Goal: Task Accomplishment & Management: Use online tool/utility

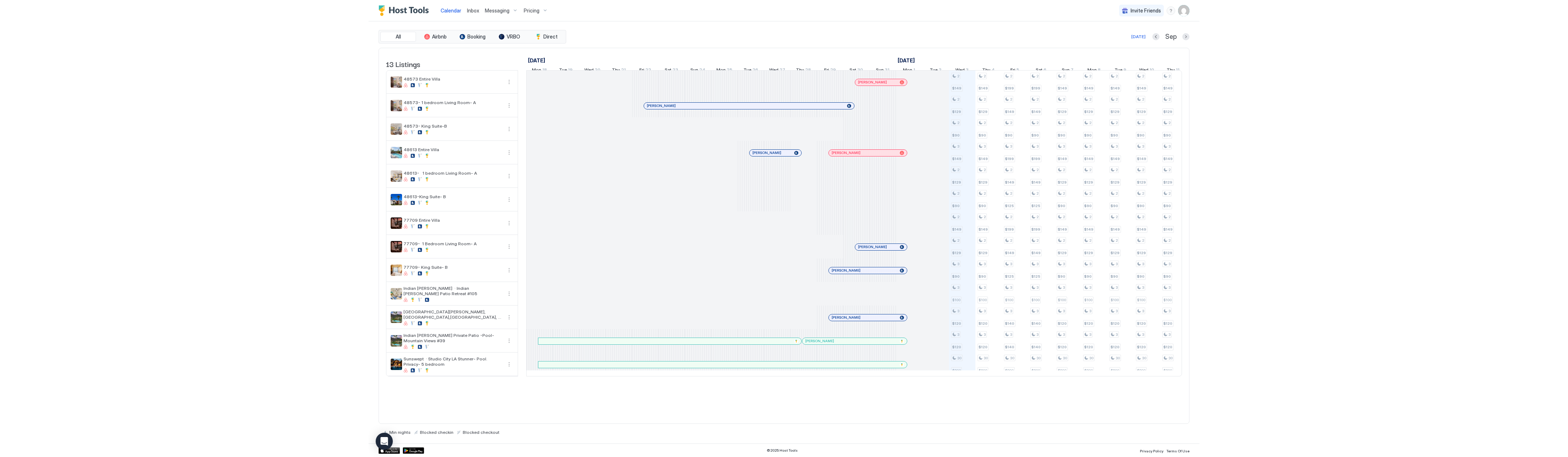
scroll to position [0, 397]
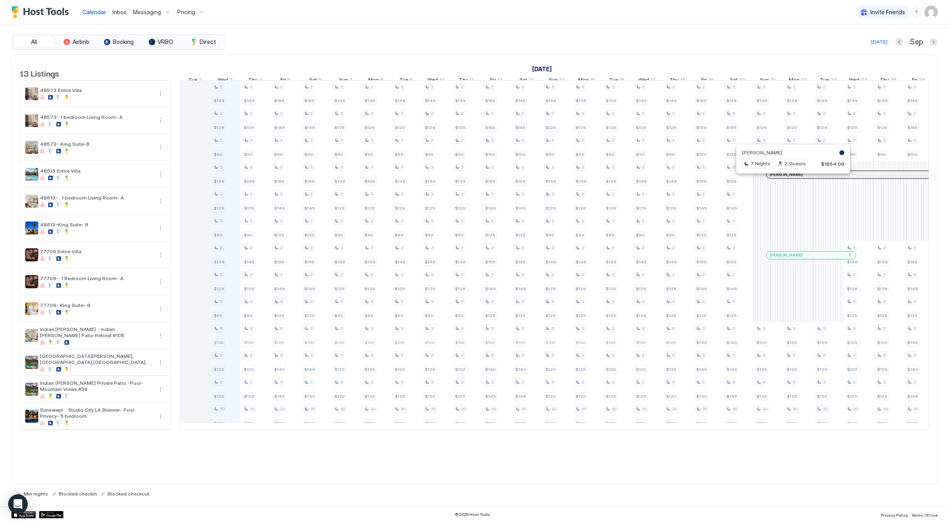
click at [789, 178] on div at bounding box center [789, 175] width 7 height 7
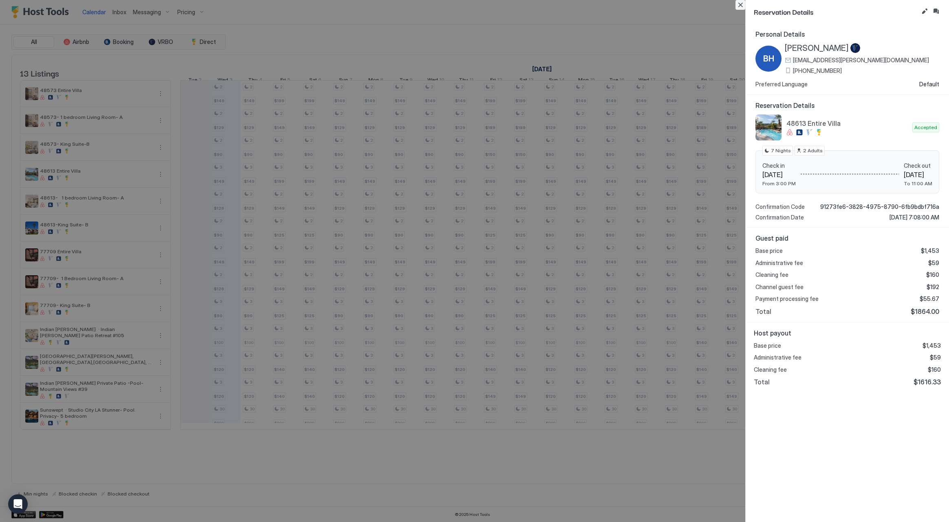
click at [739, 7] on button "Close" at bounding box center [741, 5] width 10 height 10
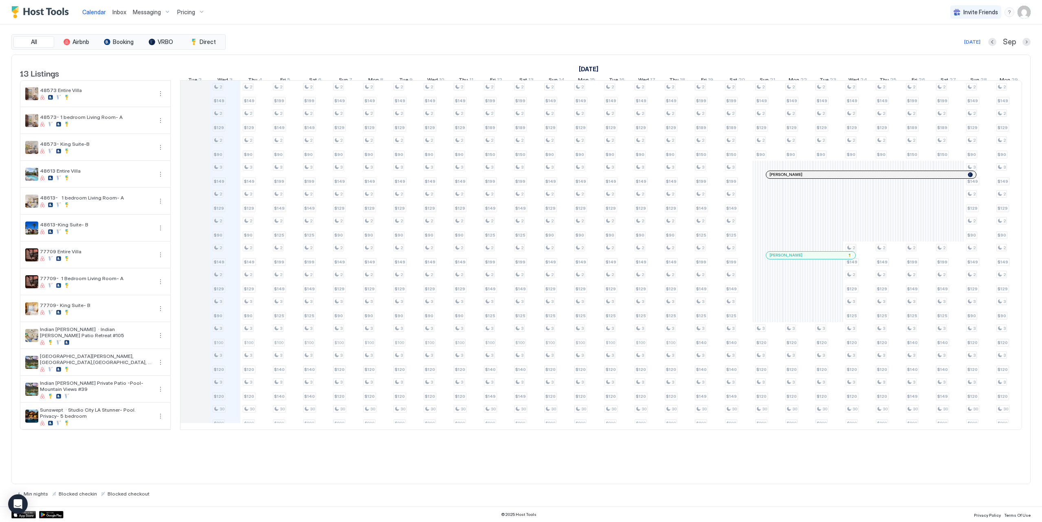
click at [783, 178] on div at bounding box center [783, 175] width 7 height 7
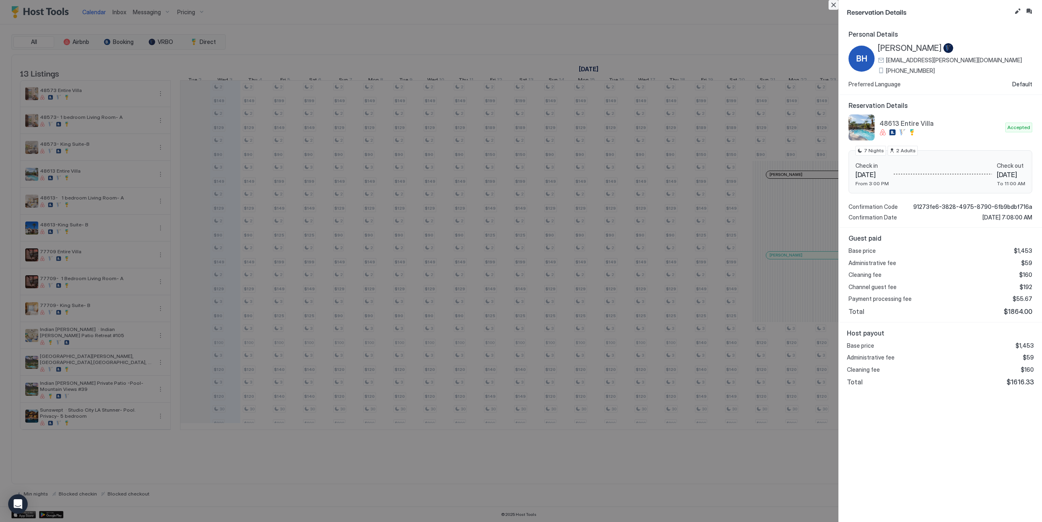
click at [835, 5] on button "Close" at bounding box center [834, 5] width 10 height 10
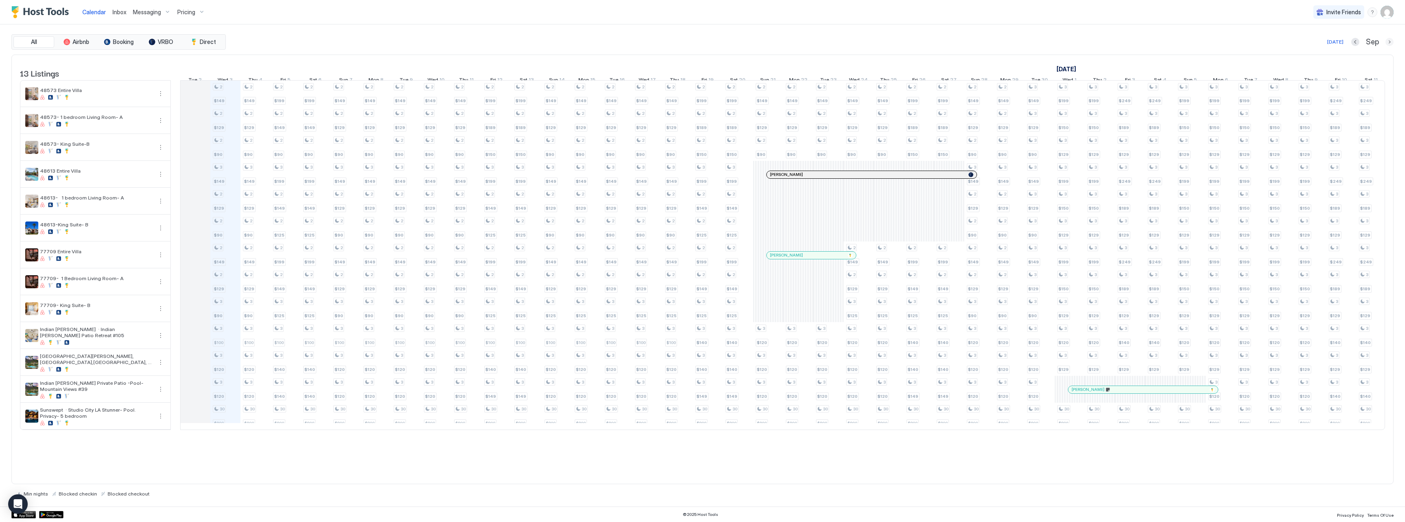
click at [949, 43] on button "Next month" at bounding box center [1389, 42] width 8 height 8
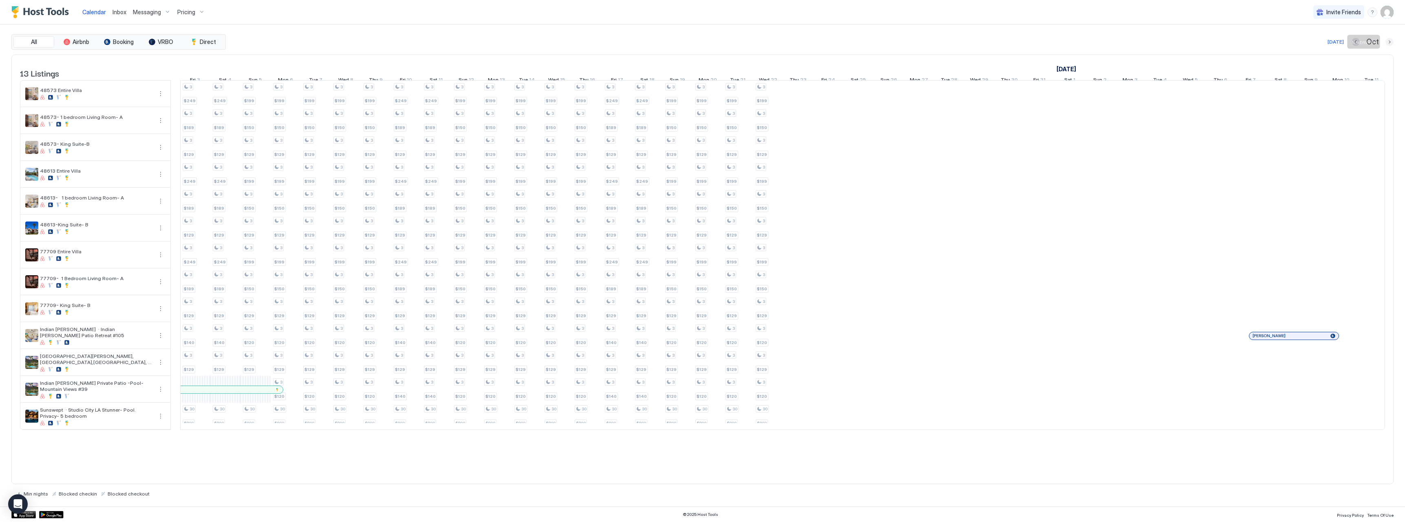
click at [949, 44] on button "Next month" at bounding box center [1389, 42] width 8 height 8
click at [949, 41] on button "Previous month" at bounding box center [1355, 42] width 8 height 8
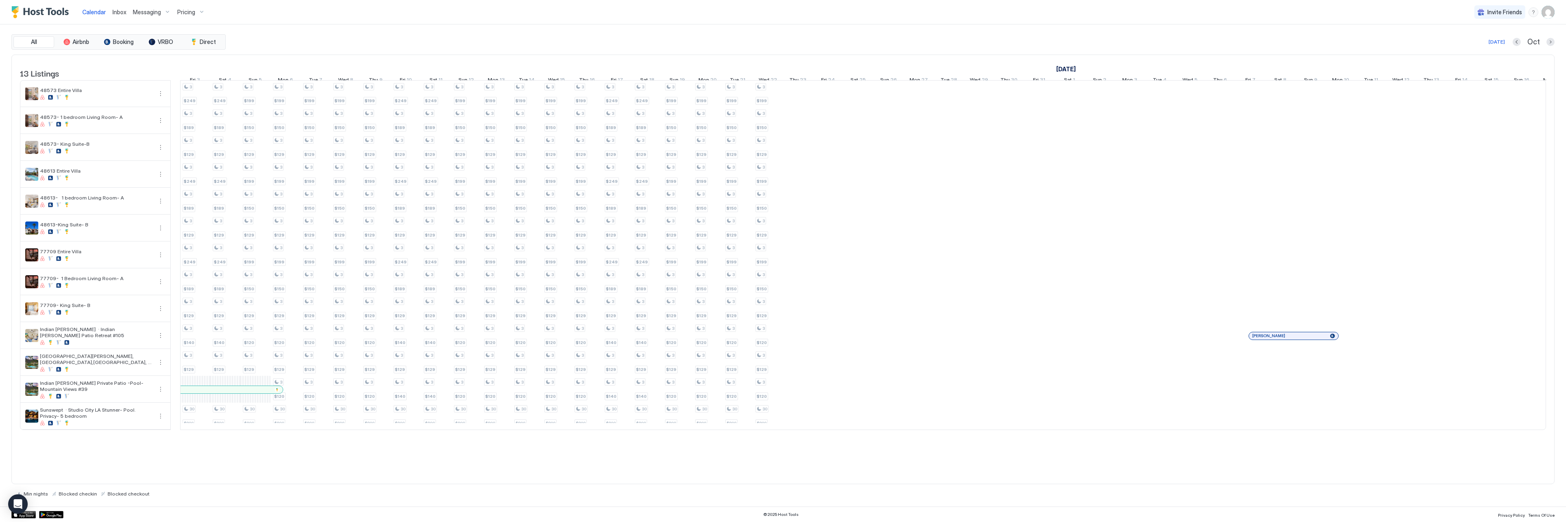
click at [949, 243] on div "All Airbnb Booking VRBO Direct [DATE] [DATE] Listings [DATE] [DATE] [DATE] Thu …" at bounding box center [783, 265] width 1566 height 483
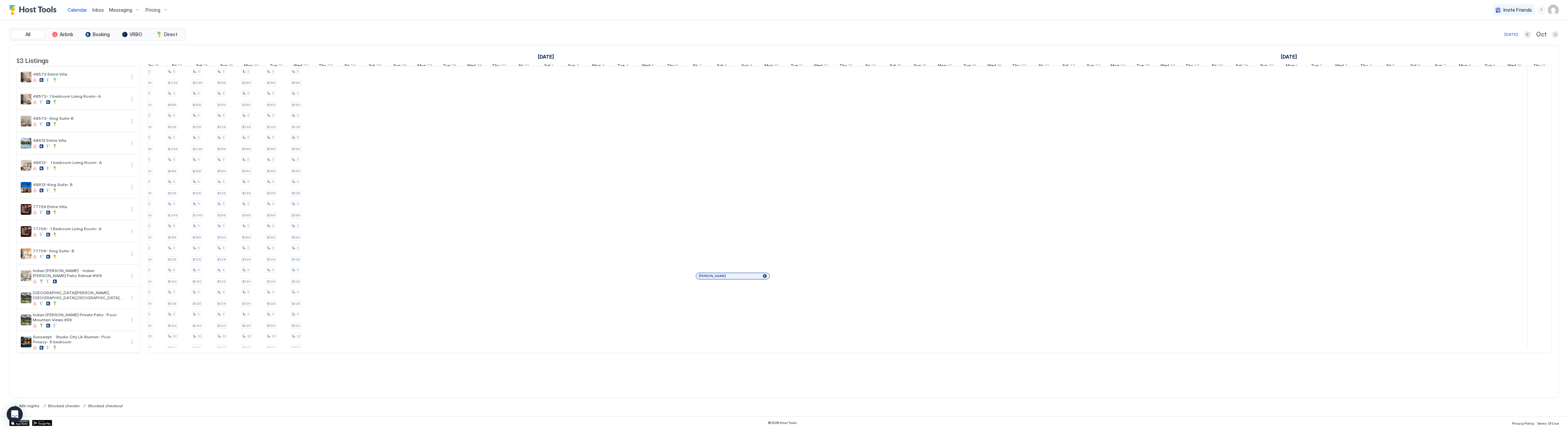
scroll to position [0, 0]
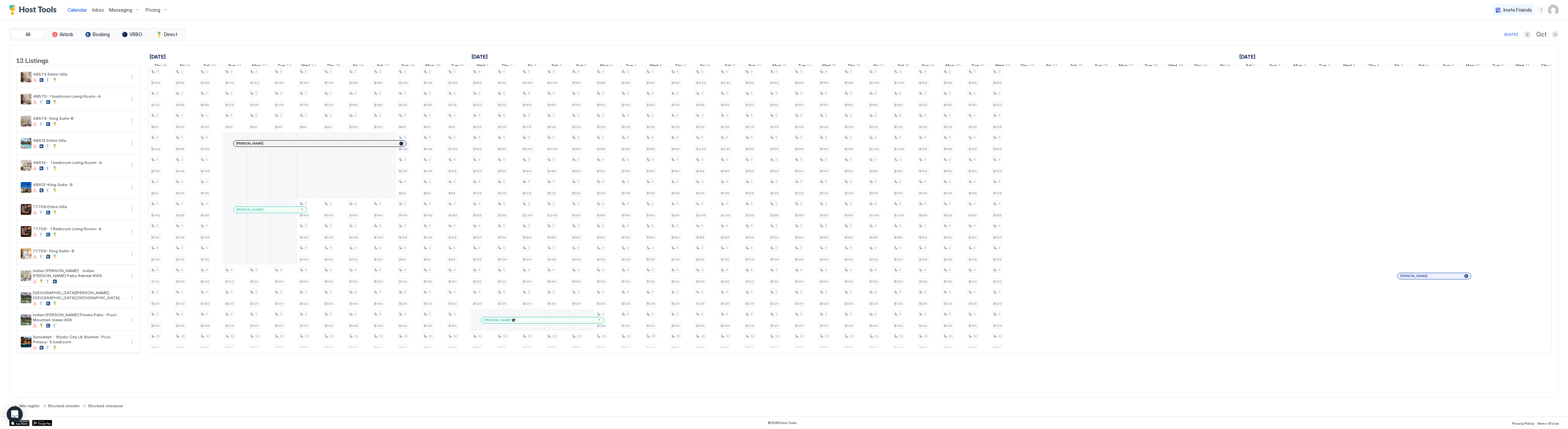
click at [149, 10] on span "Pricing" at bounding box center [153, 10] width 15 height 6
